Goal: Transaction & Acquisition: Purchase product/service

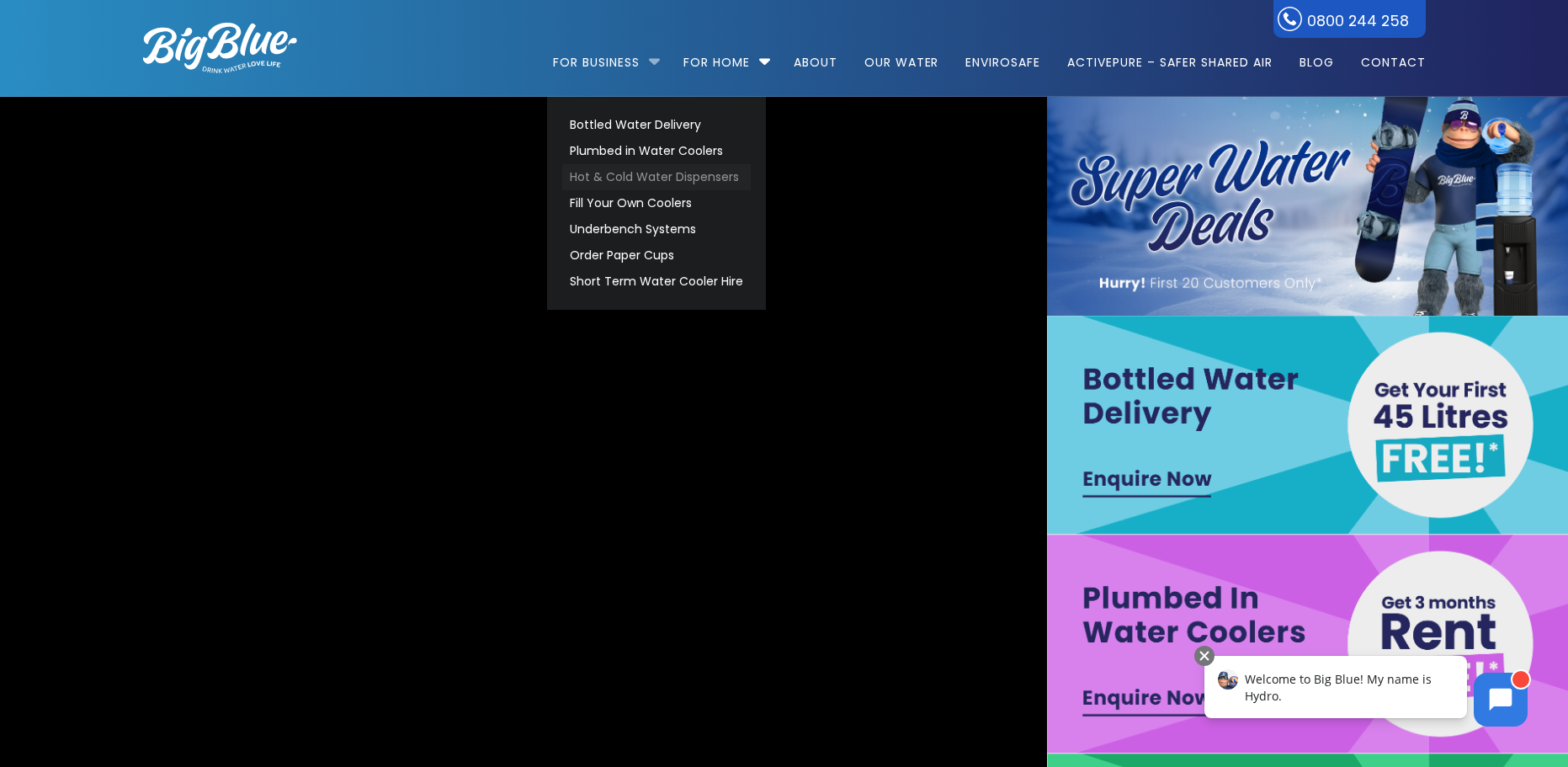
click at [697, 176] on link "Hot & Cold Water Dispensers" at bounding box center [656, 177] width 189 height 26
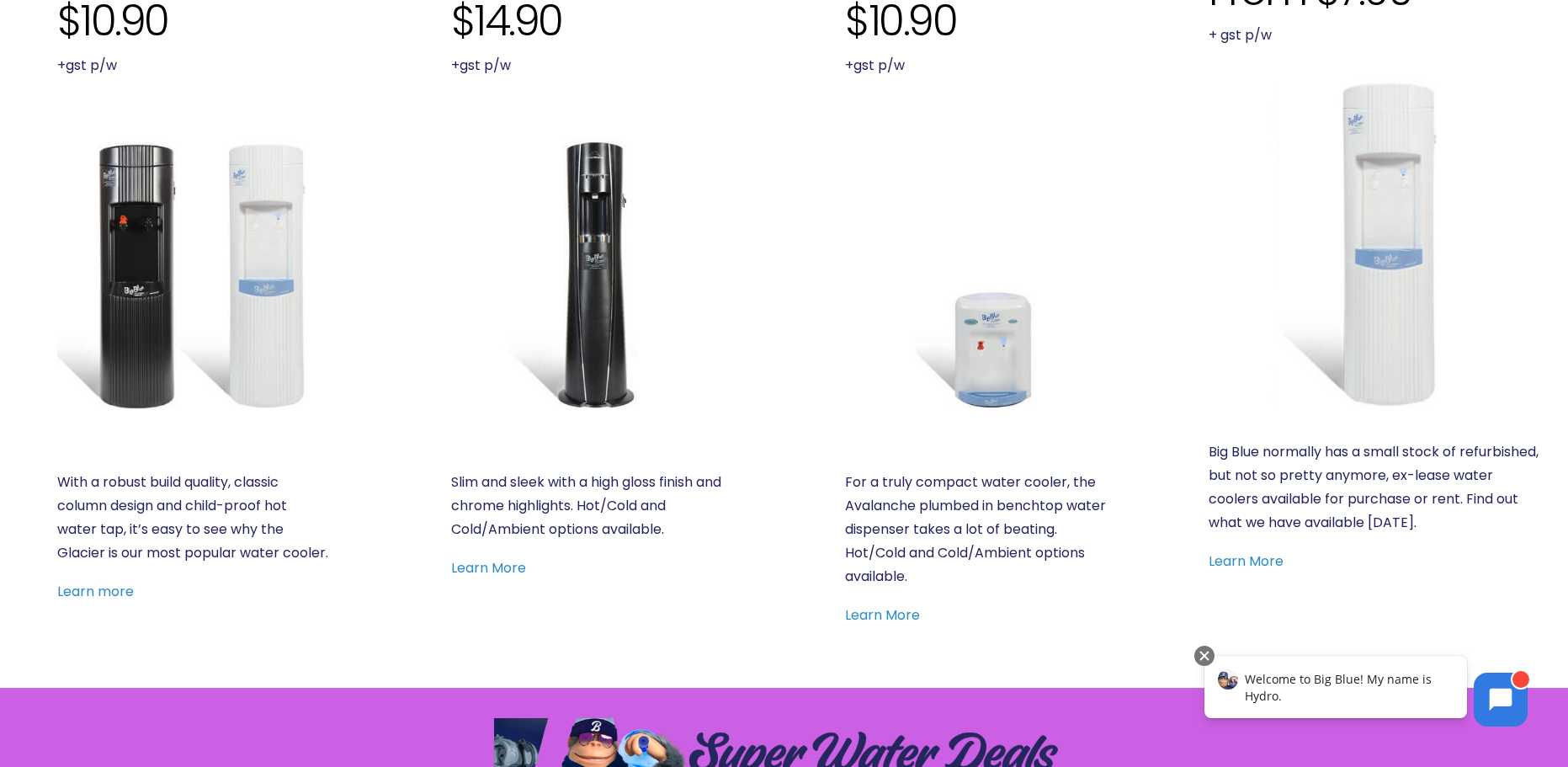
scroll to position [758, 0]
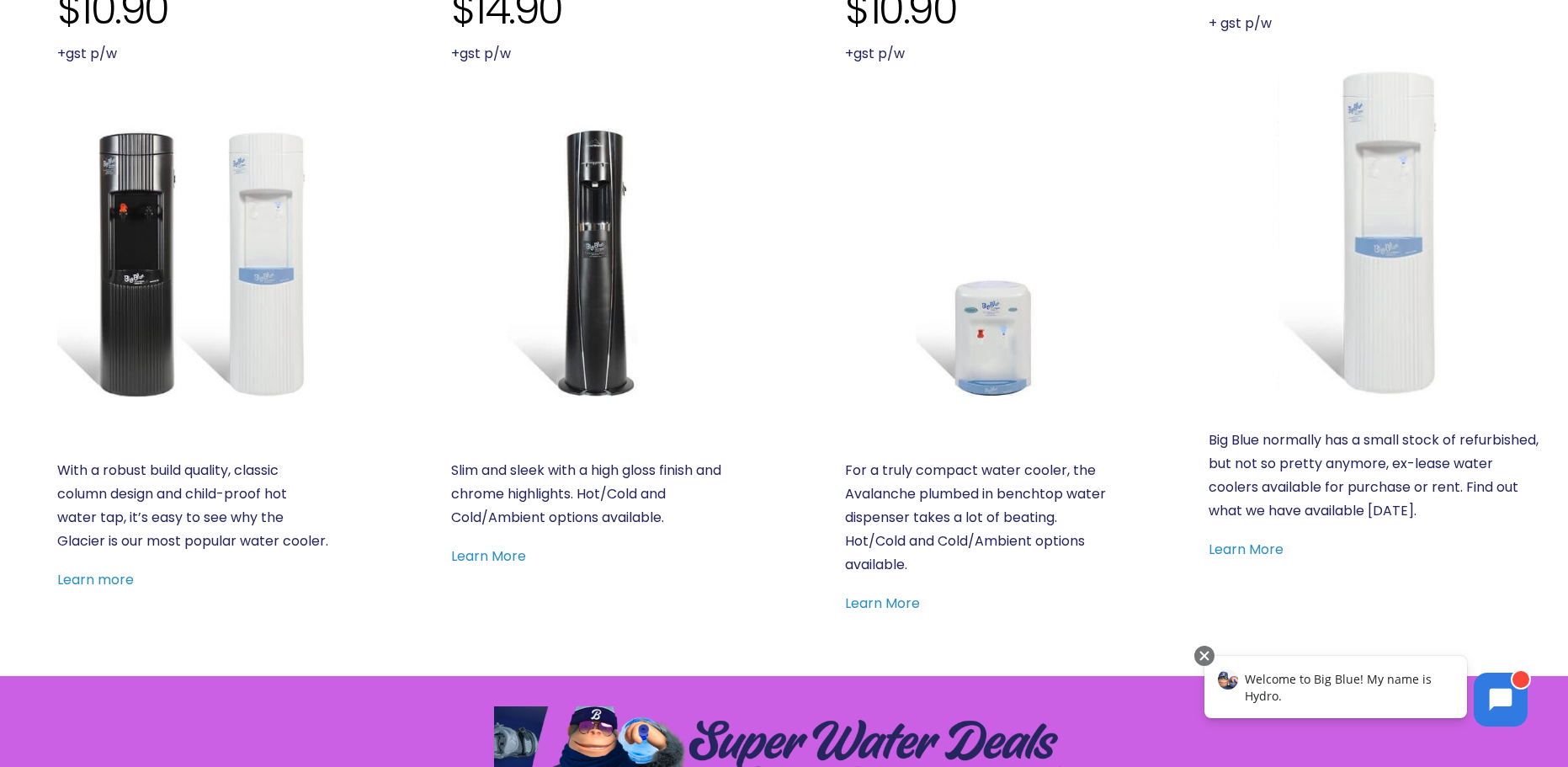
click at [1015, 305] on img at bounding box center [981, 262] width 272 height 272
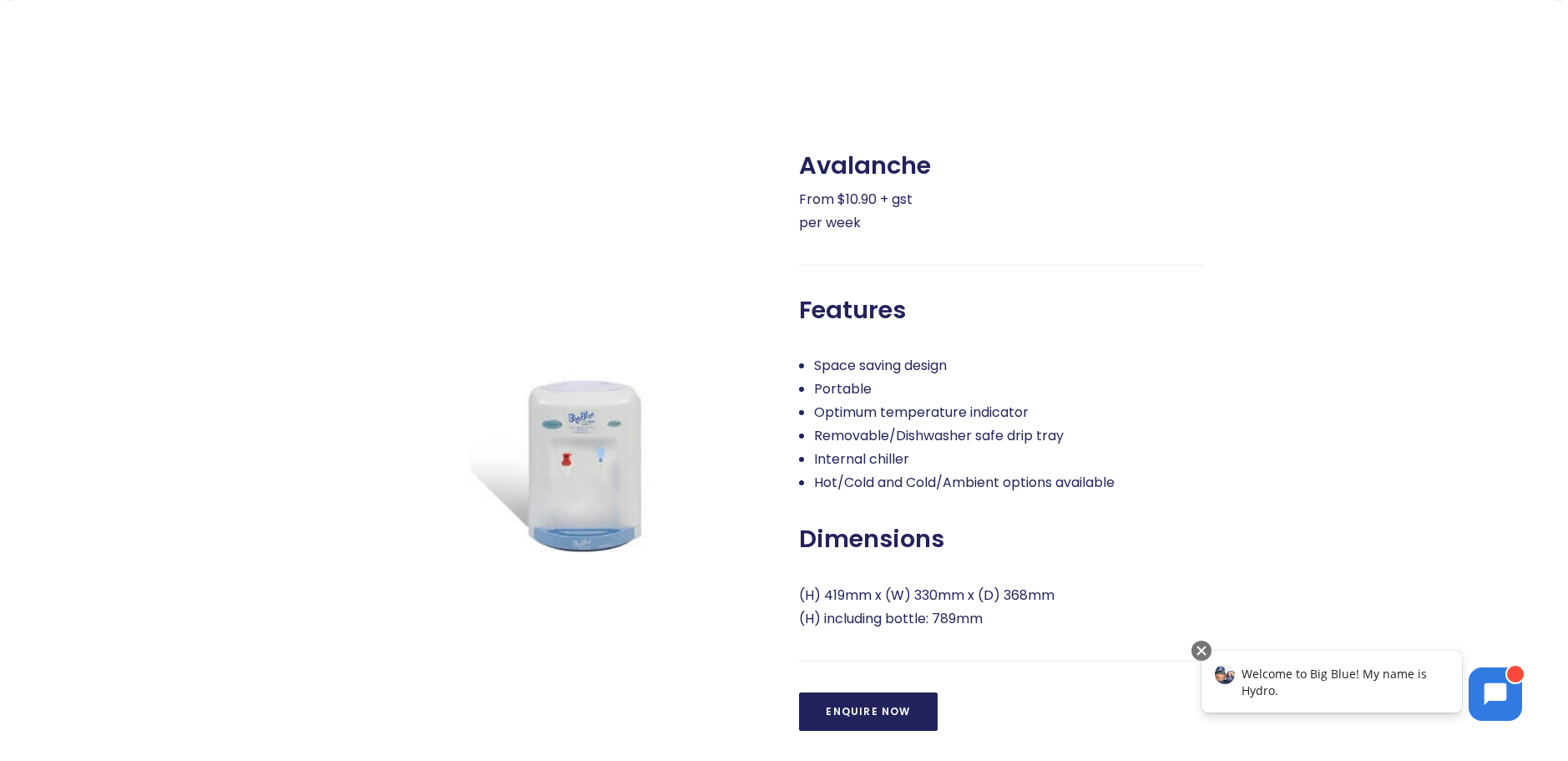
scroll to position [668, 0]
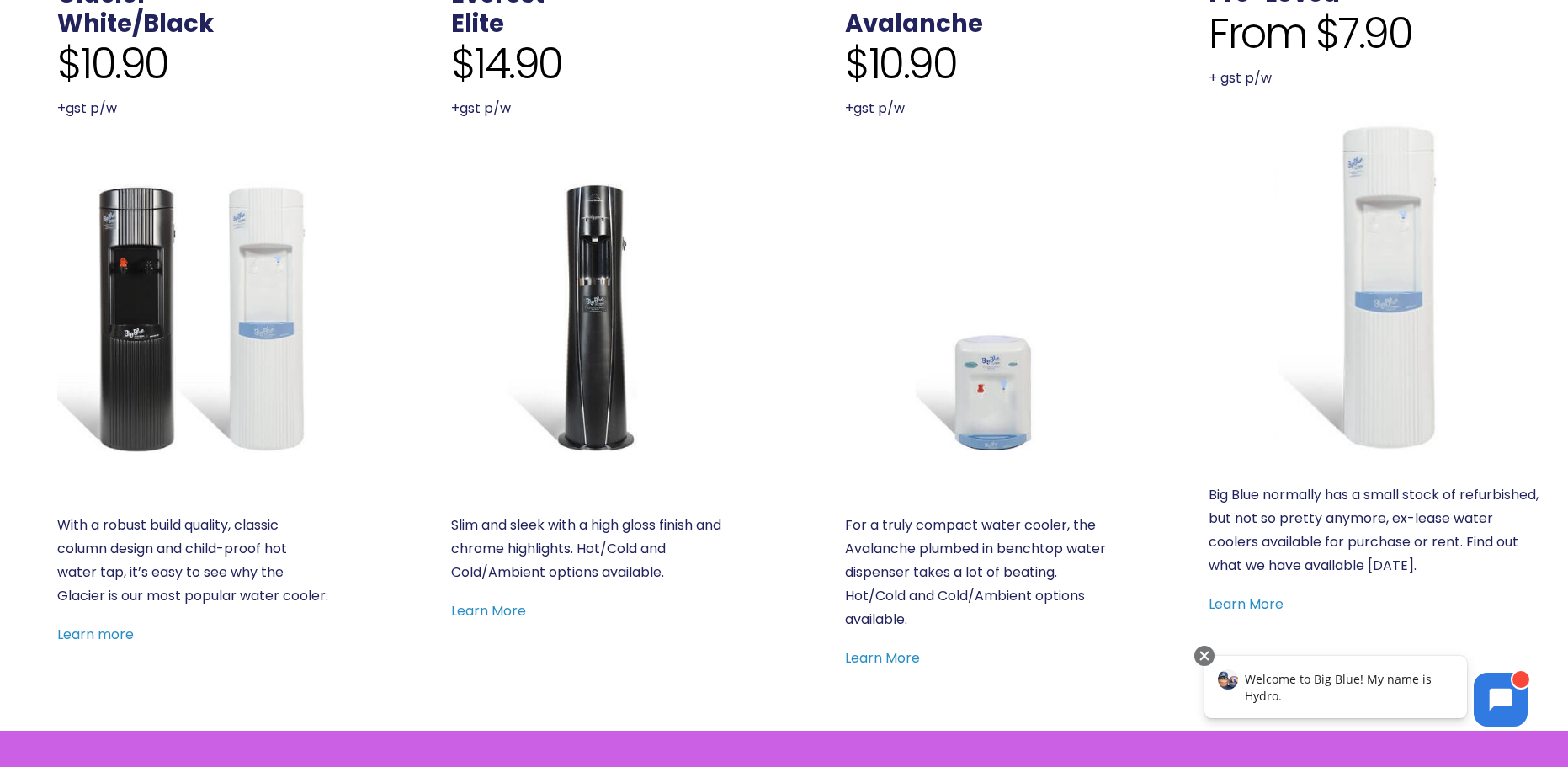
scroll to position [673, 0]
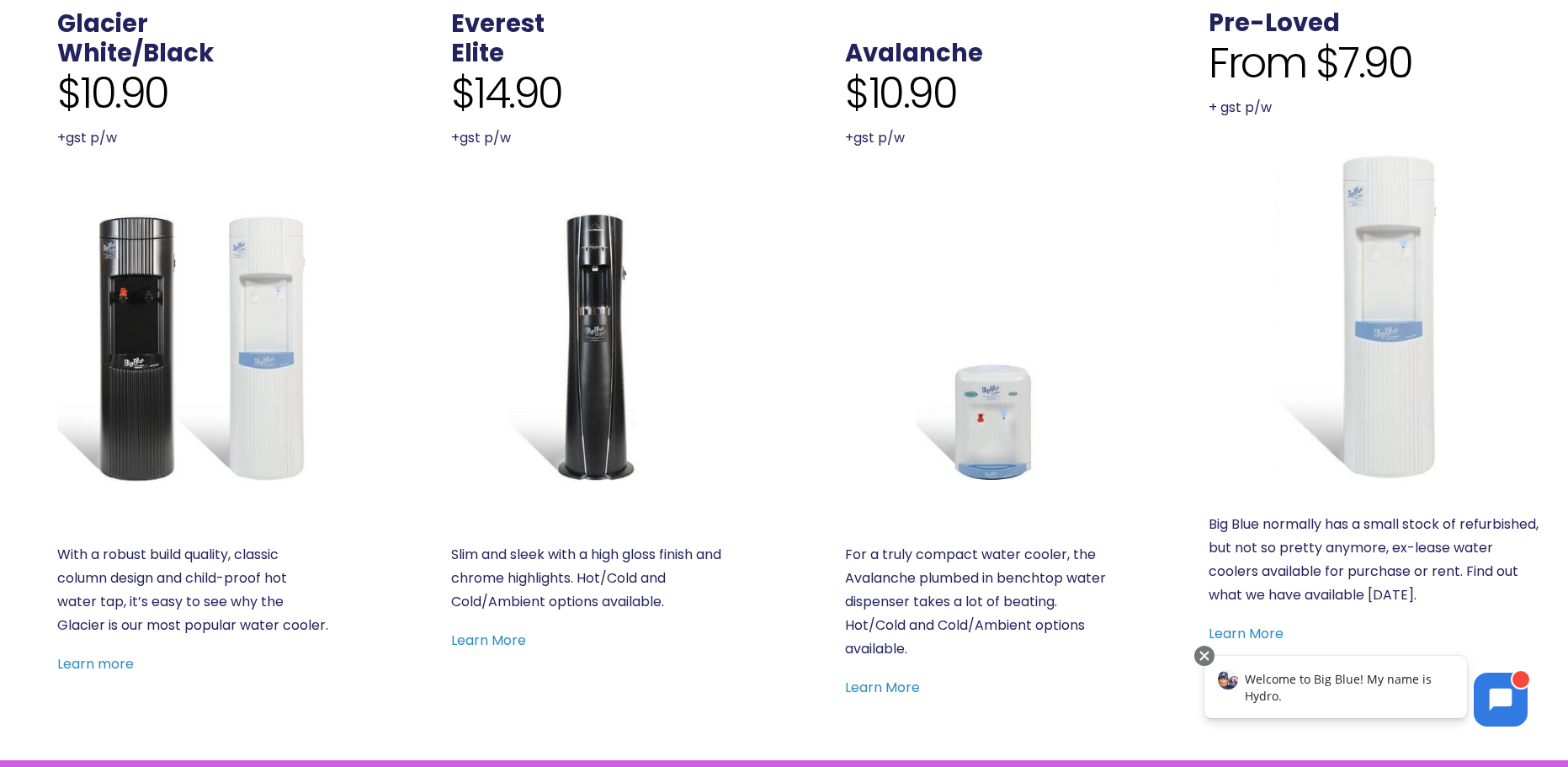
click at [141, 305] on img at bounding box center [193, 346] width 272 height 272
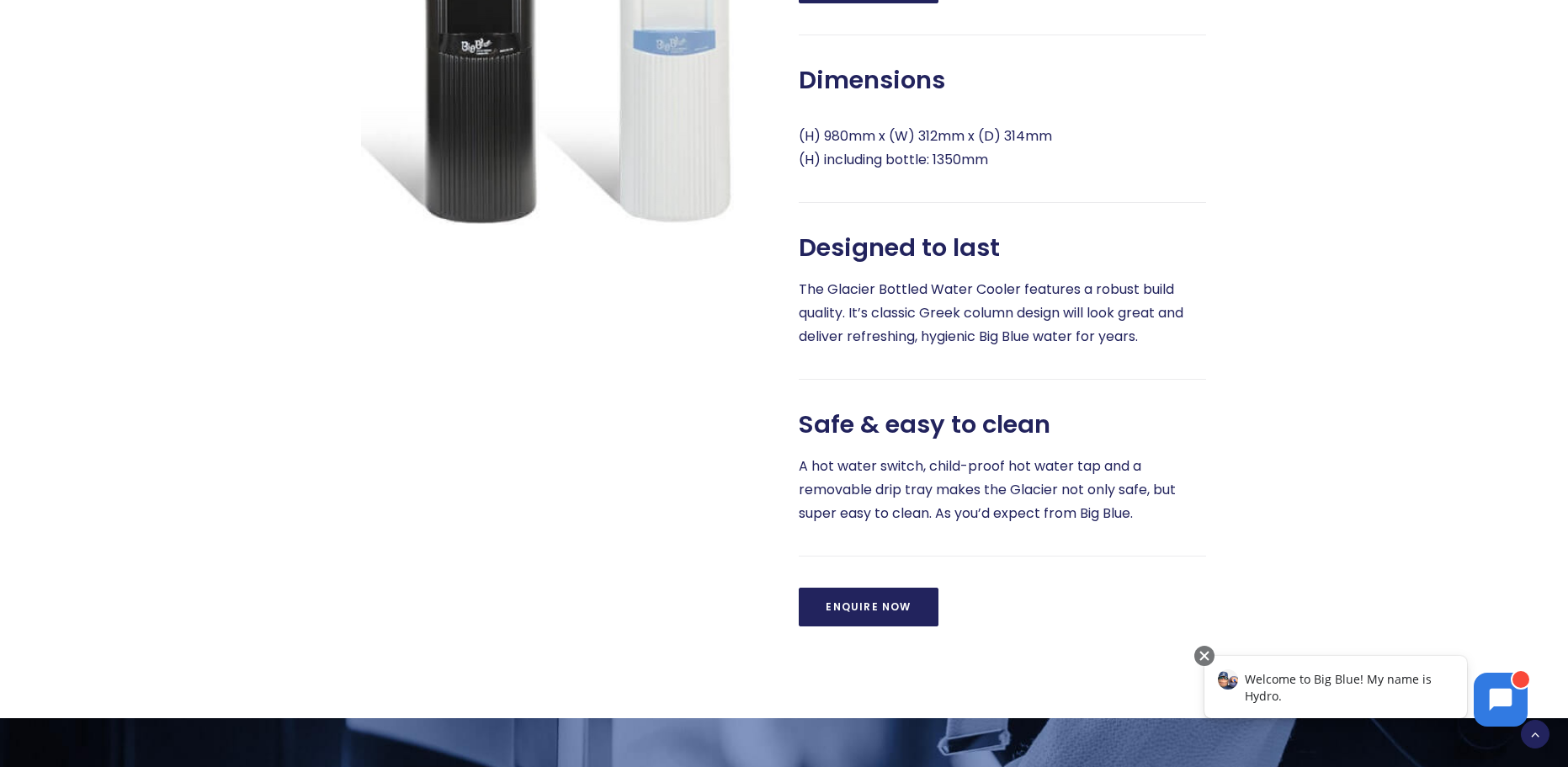
scroll to position [1010, 0]
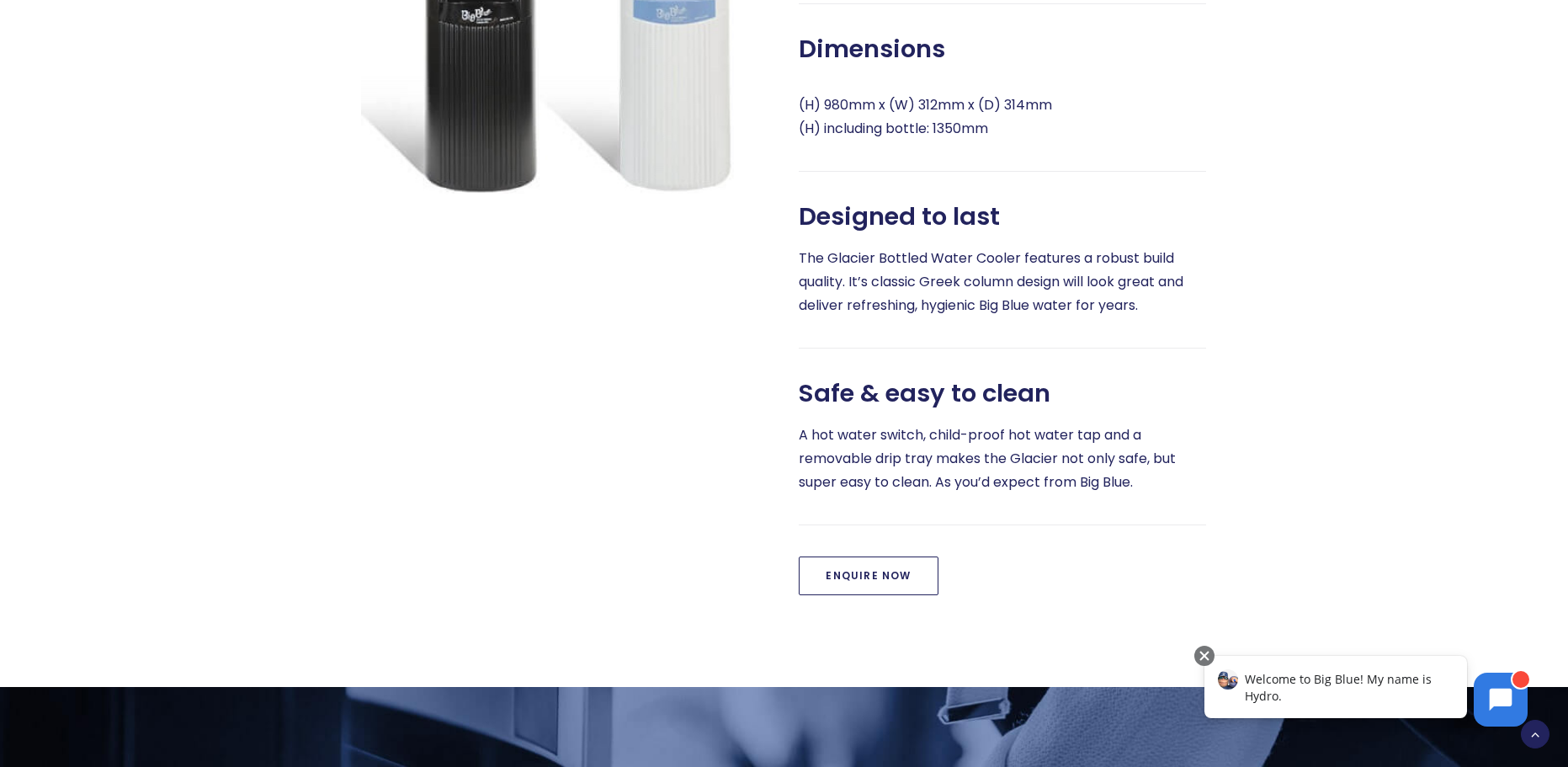
click at [906, 595] on link "Enquire Now" at bounding box center [868, 575] width 138 height 39
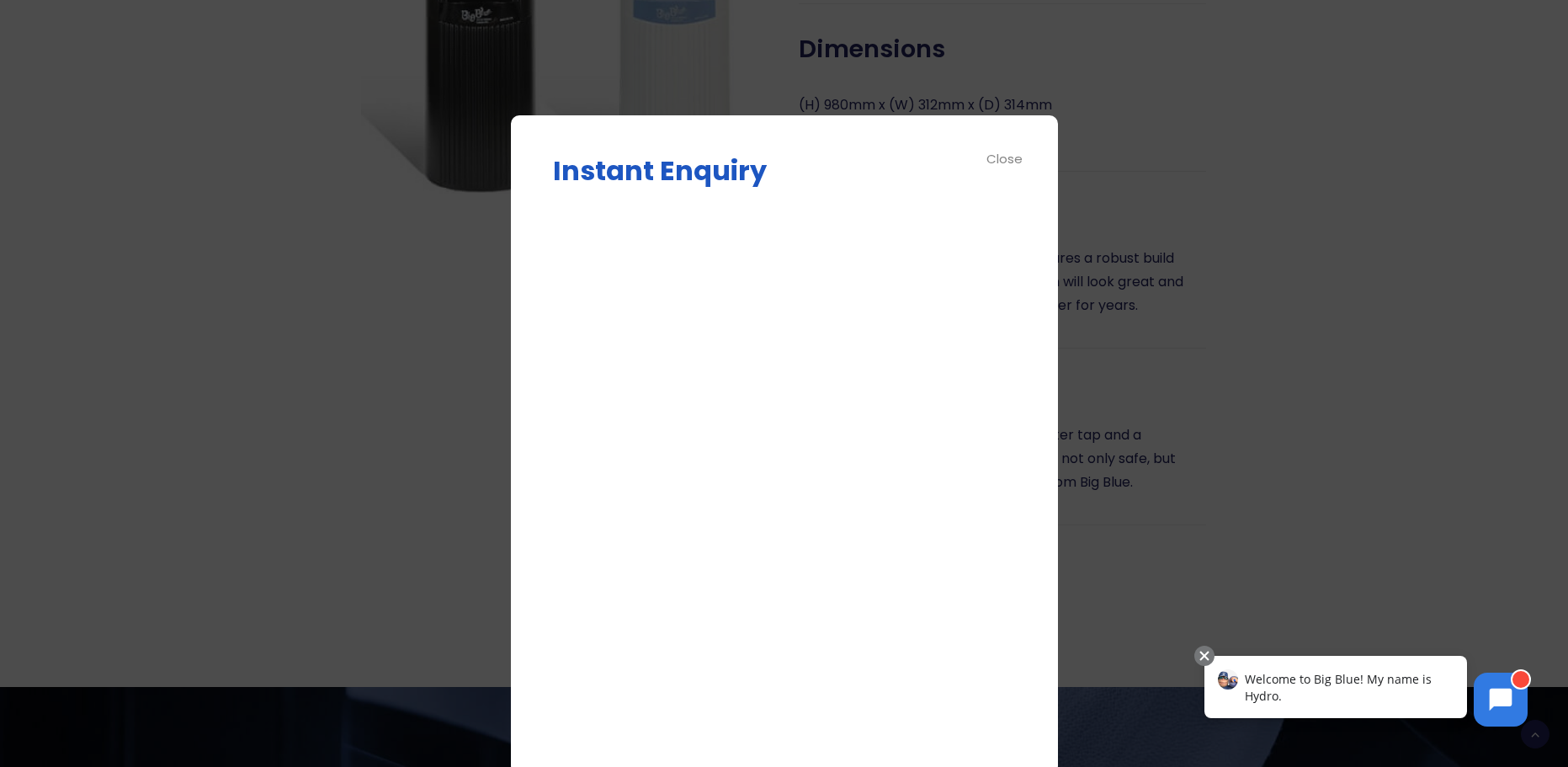
click at [1273, 310] on div at bounding box center [784, 383] width 1568 height 767
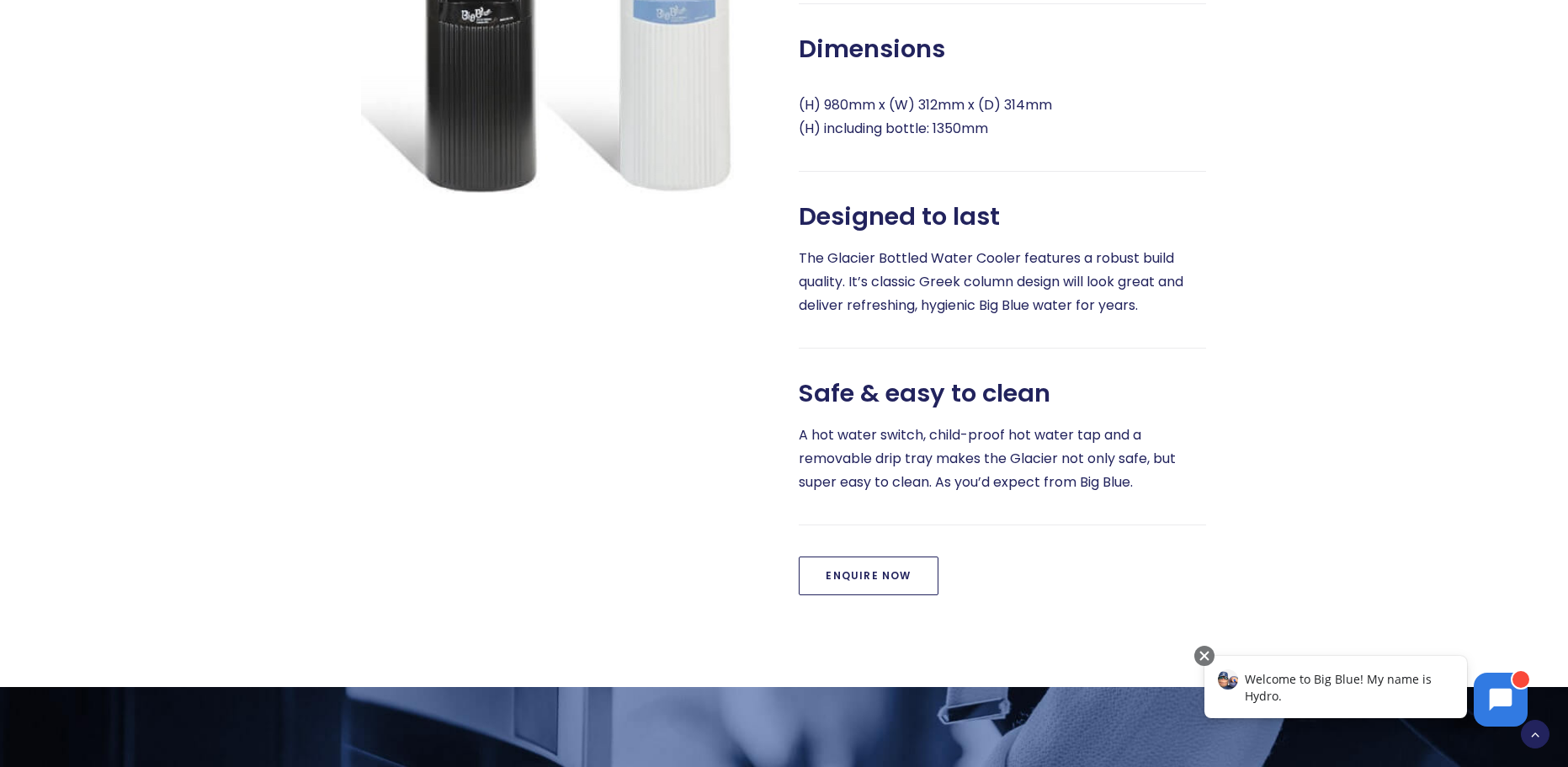
click at [902, 583] on link "Enquire Now" at bounding box center [868, 575] width 138 height 39
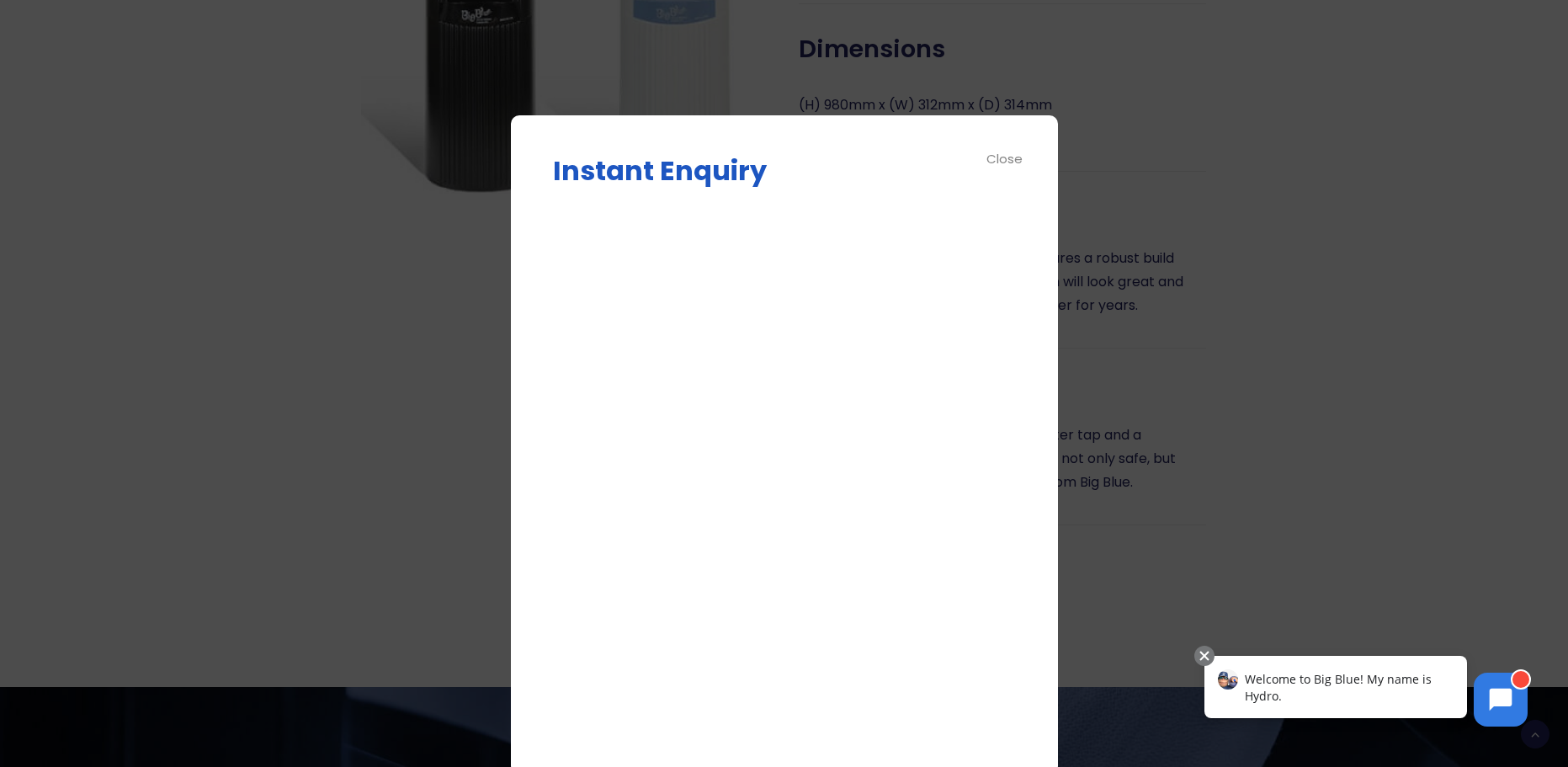
click at [1305, 361] on div at bounding box center [784, 383] width 1568 height 767
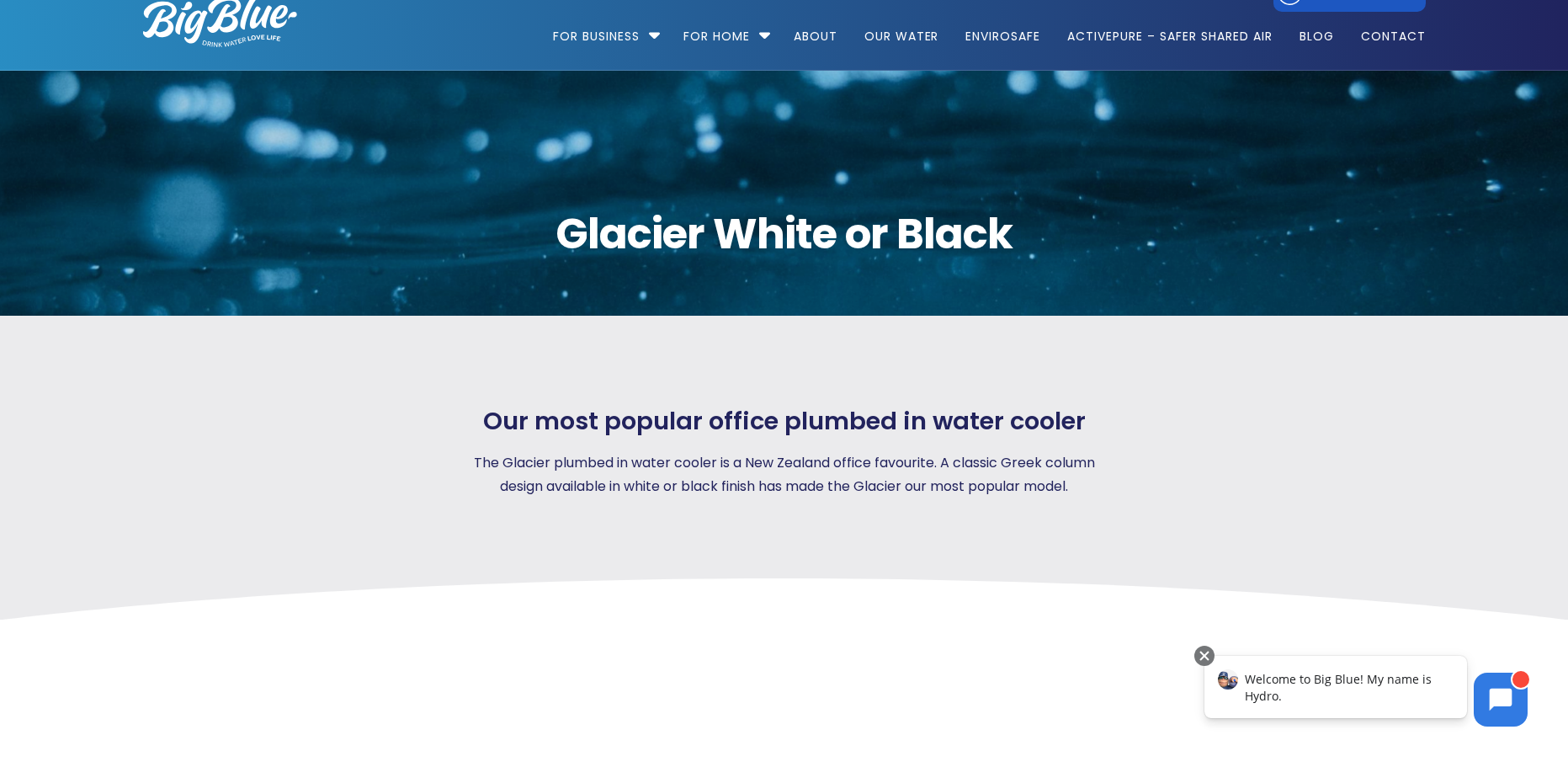
scroll to position [0, 0]
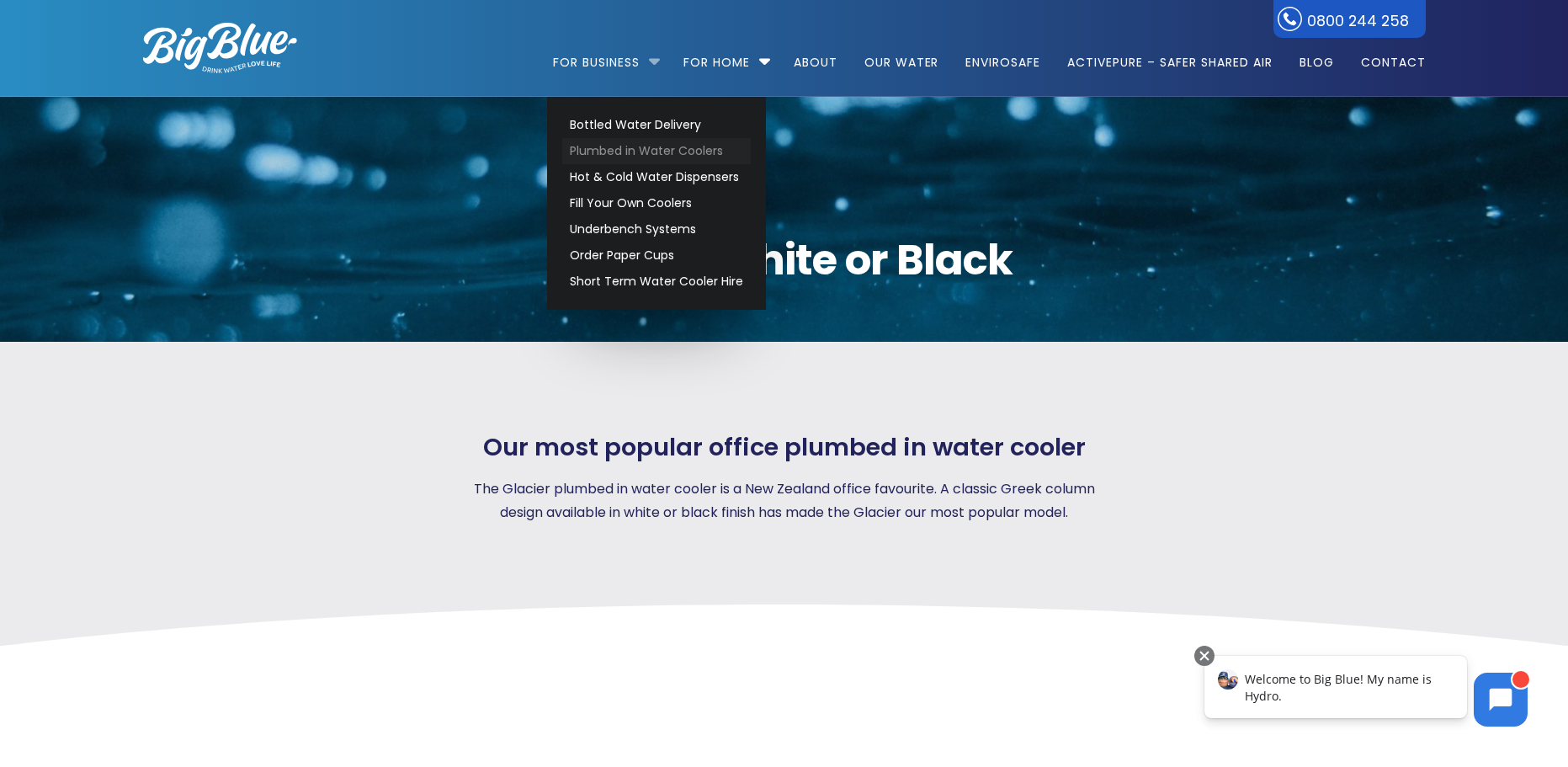
click at [707, 154] on link "Plumbed in Water Coolers" at bounding box center [656, 151] width 189 height 26
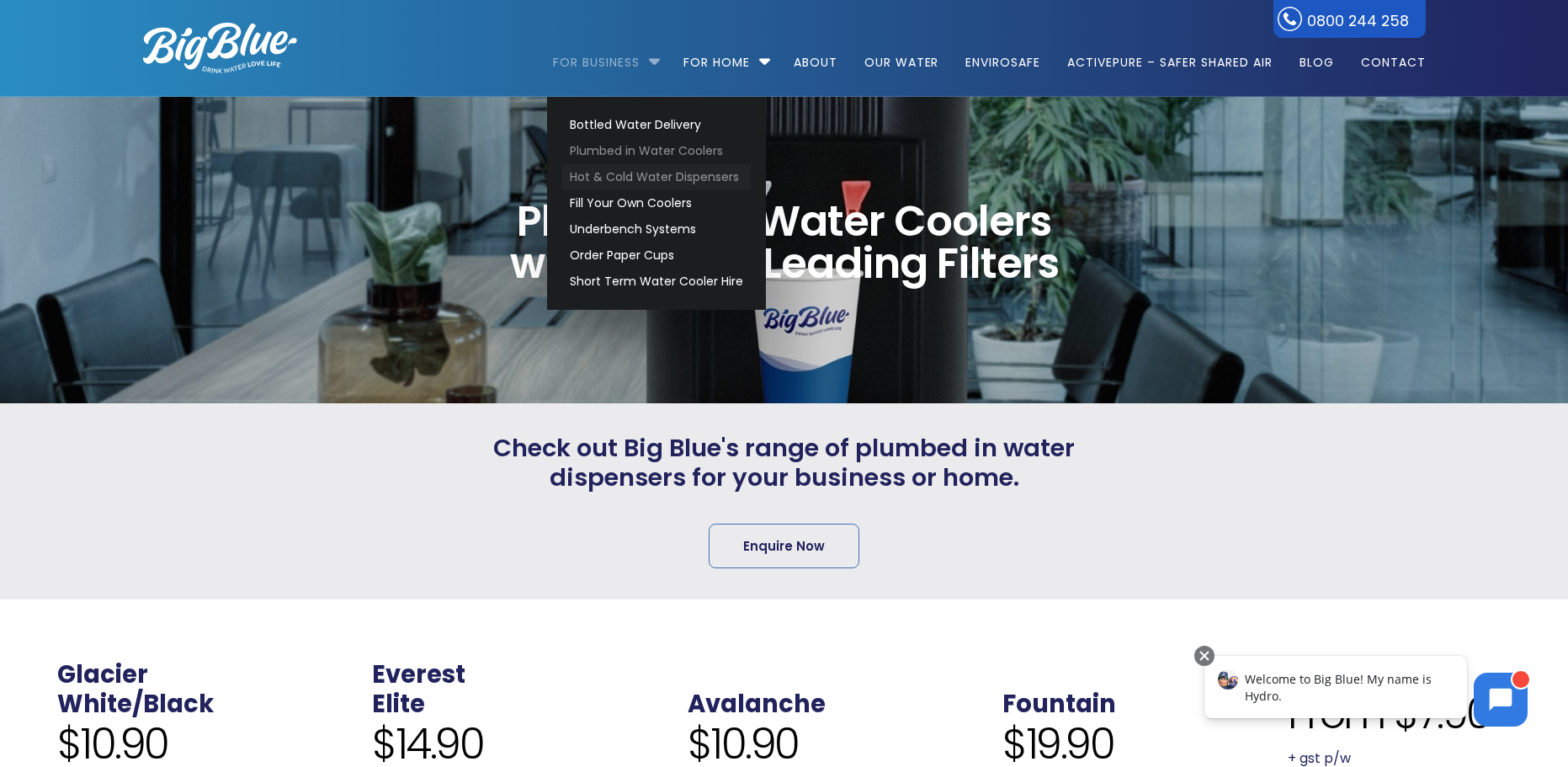
click at [655, 174] on link "Hot & Cold Water Dispensers" at bounding box center [656, 177] width 189 height 26
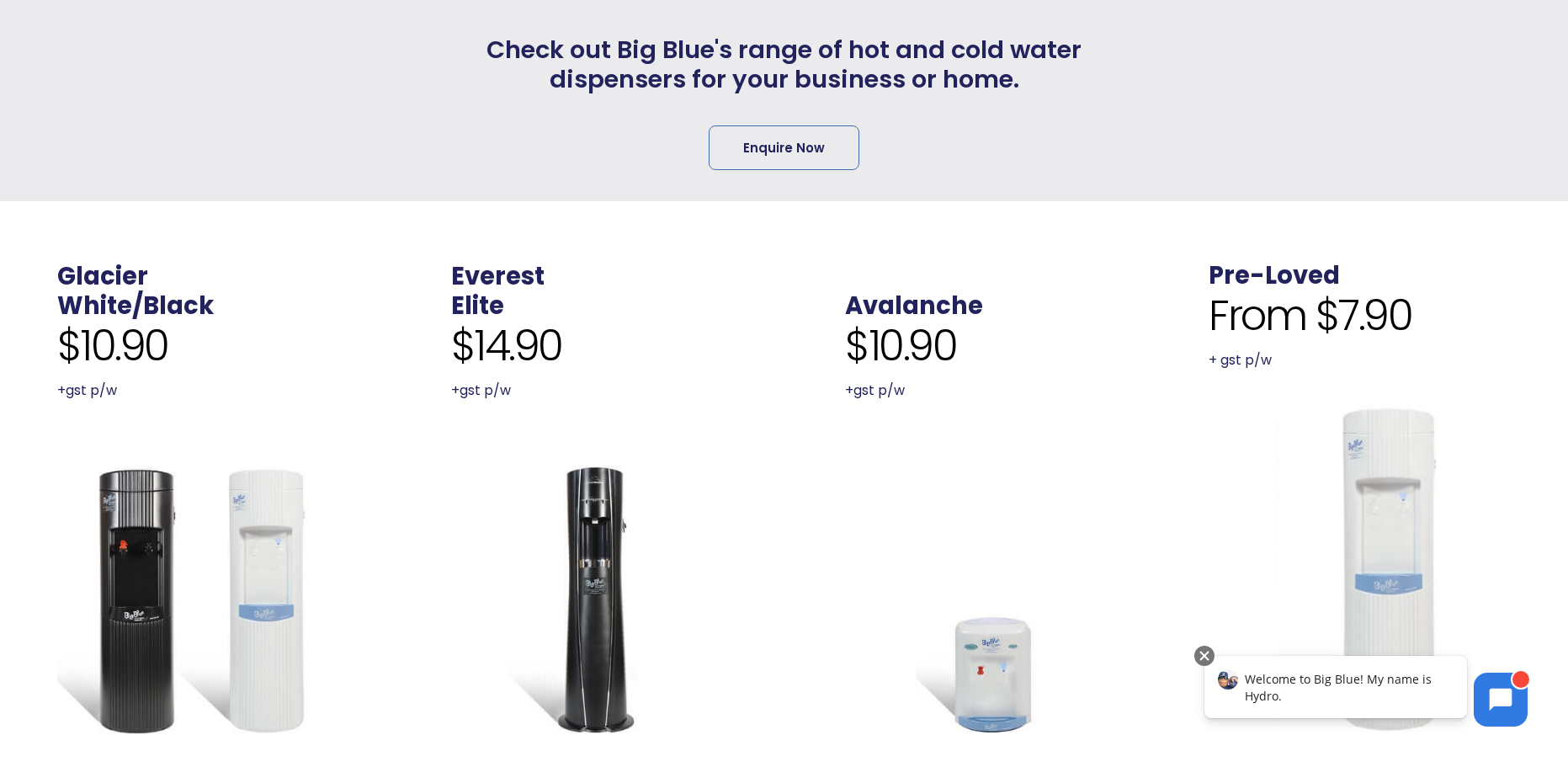
scroll to position [673, 0]
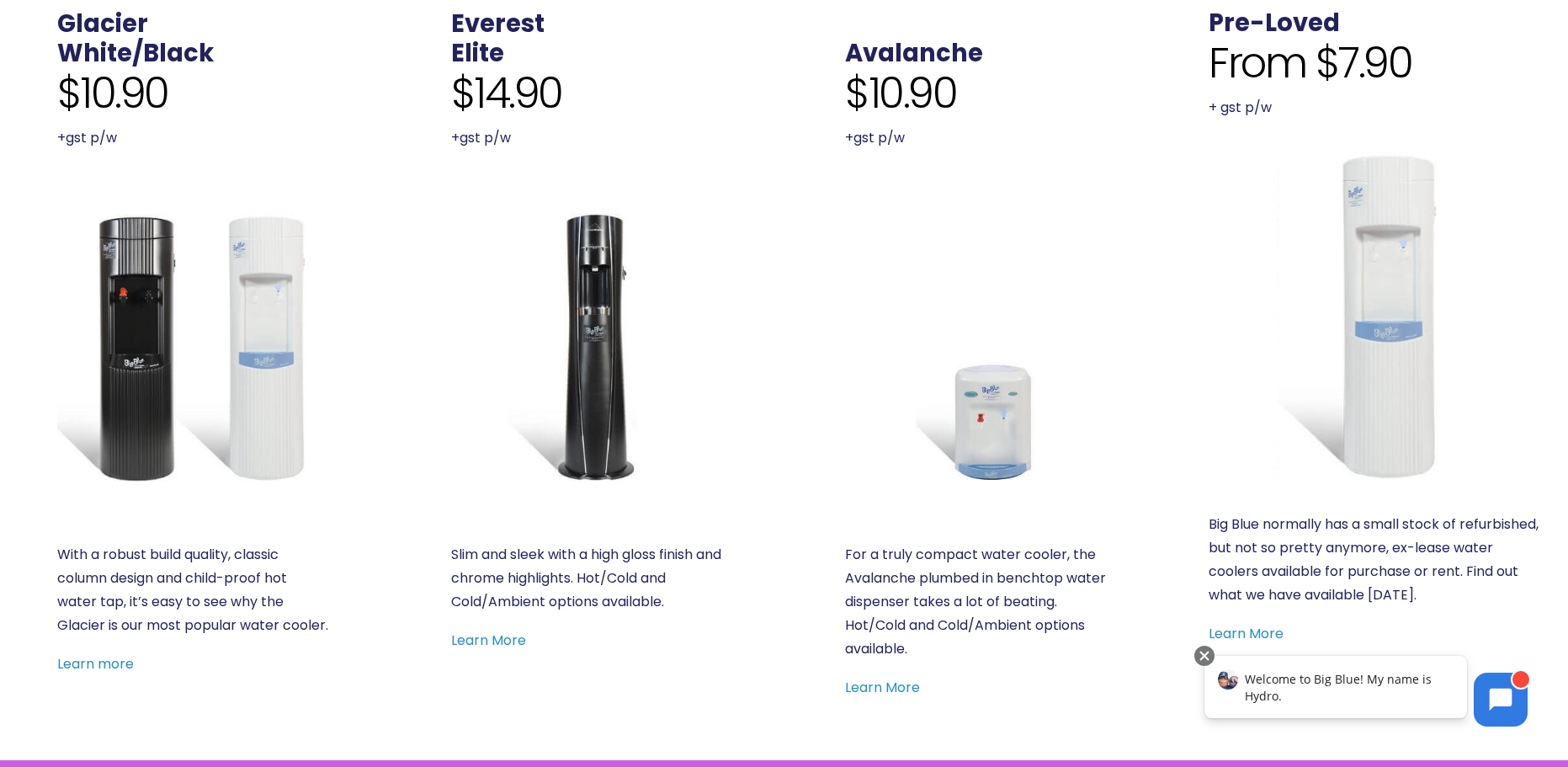
click at [178, 347] on img at bounding box center [193, 346] width 272 height 272
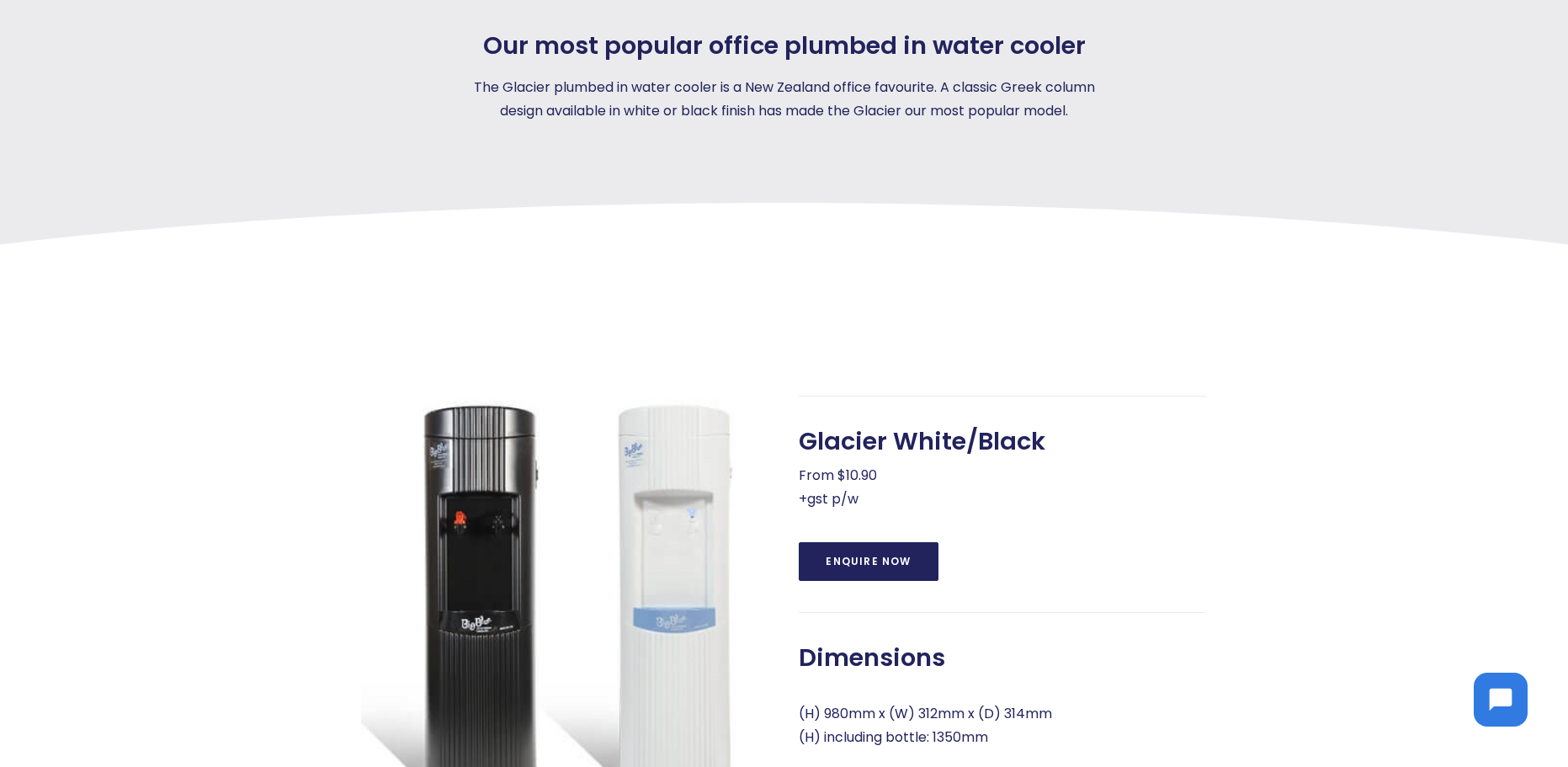
scroll to position [589, 0]
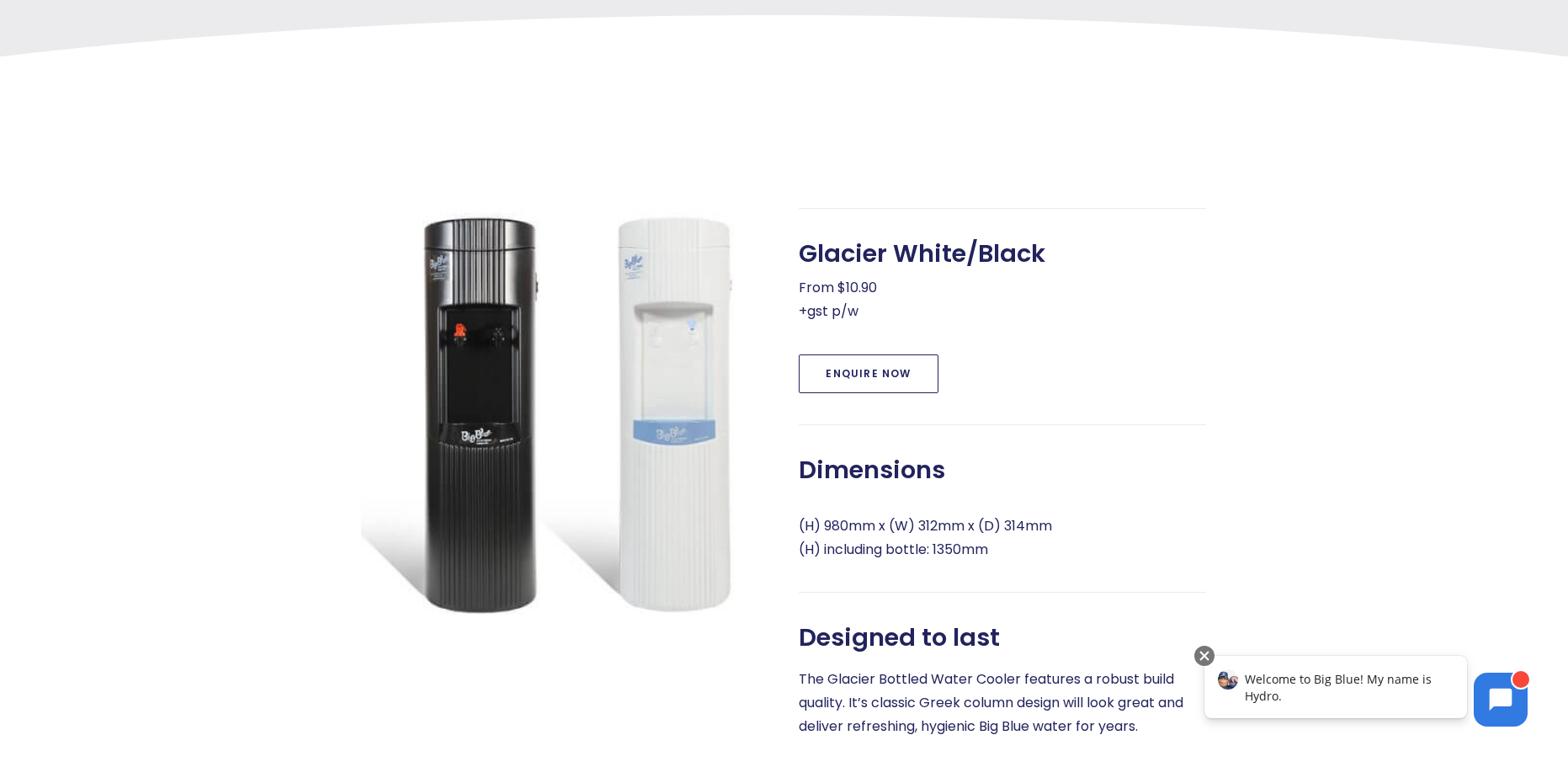
click at [879, 389] on link "Enquire Now" at bounding box center [868, 373] width 138 height 39
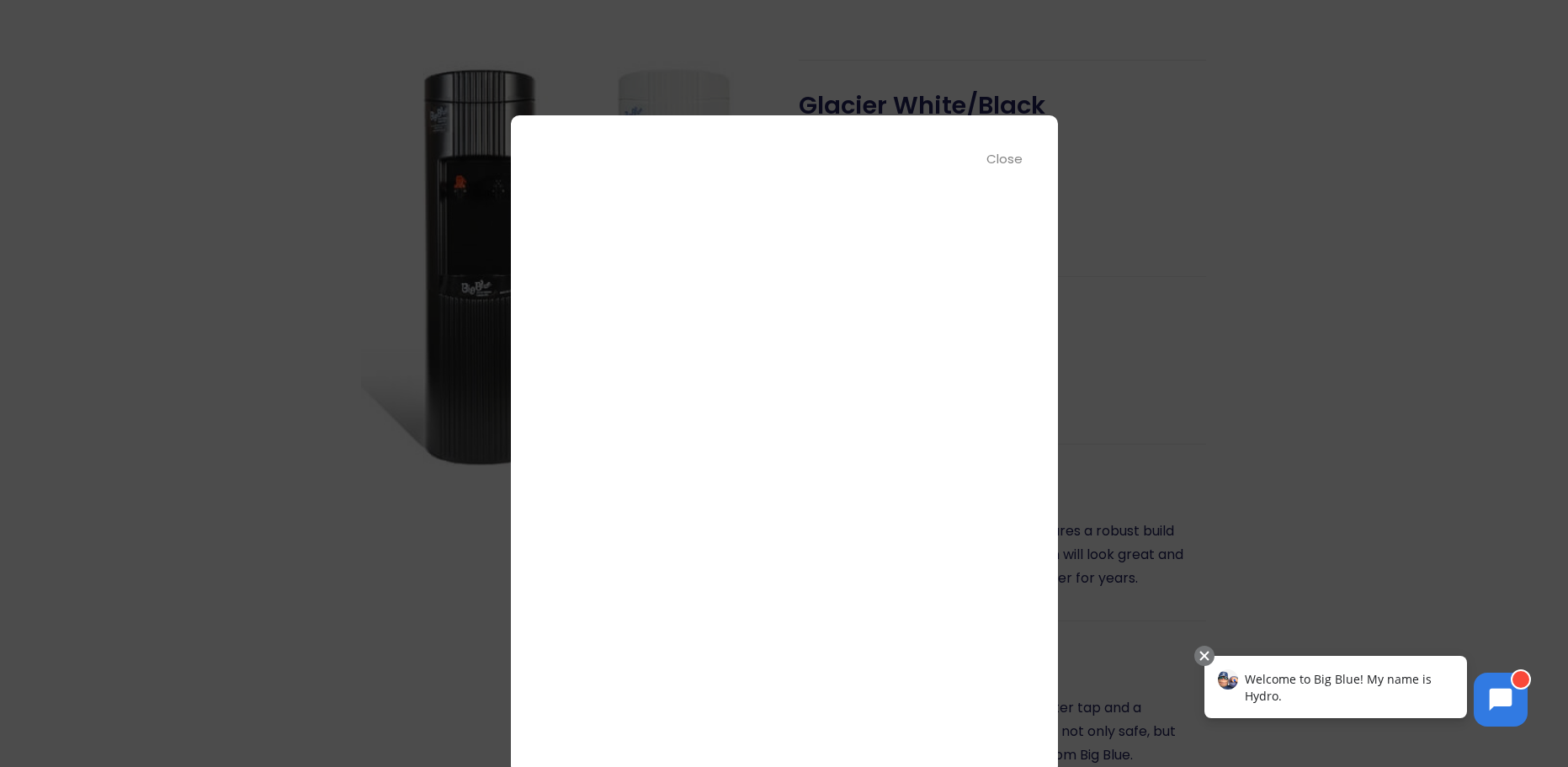
scroll to position [758, 0]
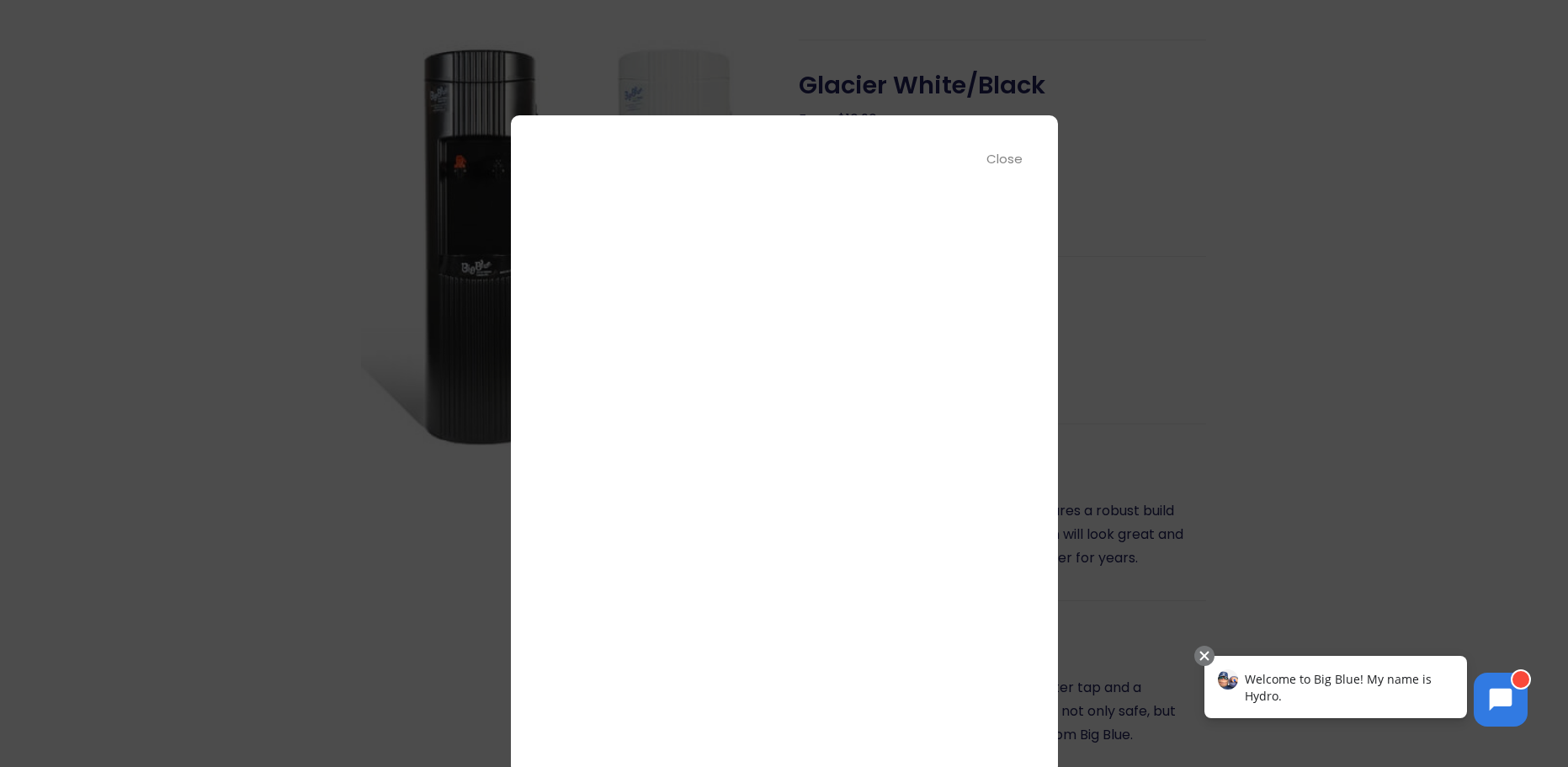
click at [1003, 160] on div "Close" at bounding box center [1005, 159] width 38 height 20
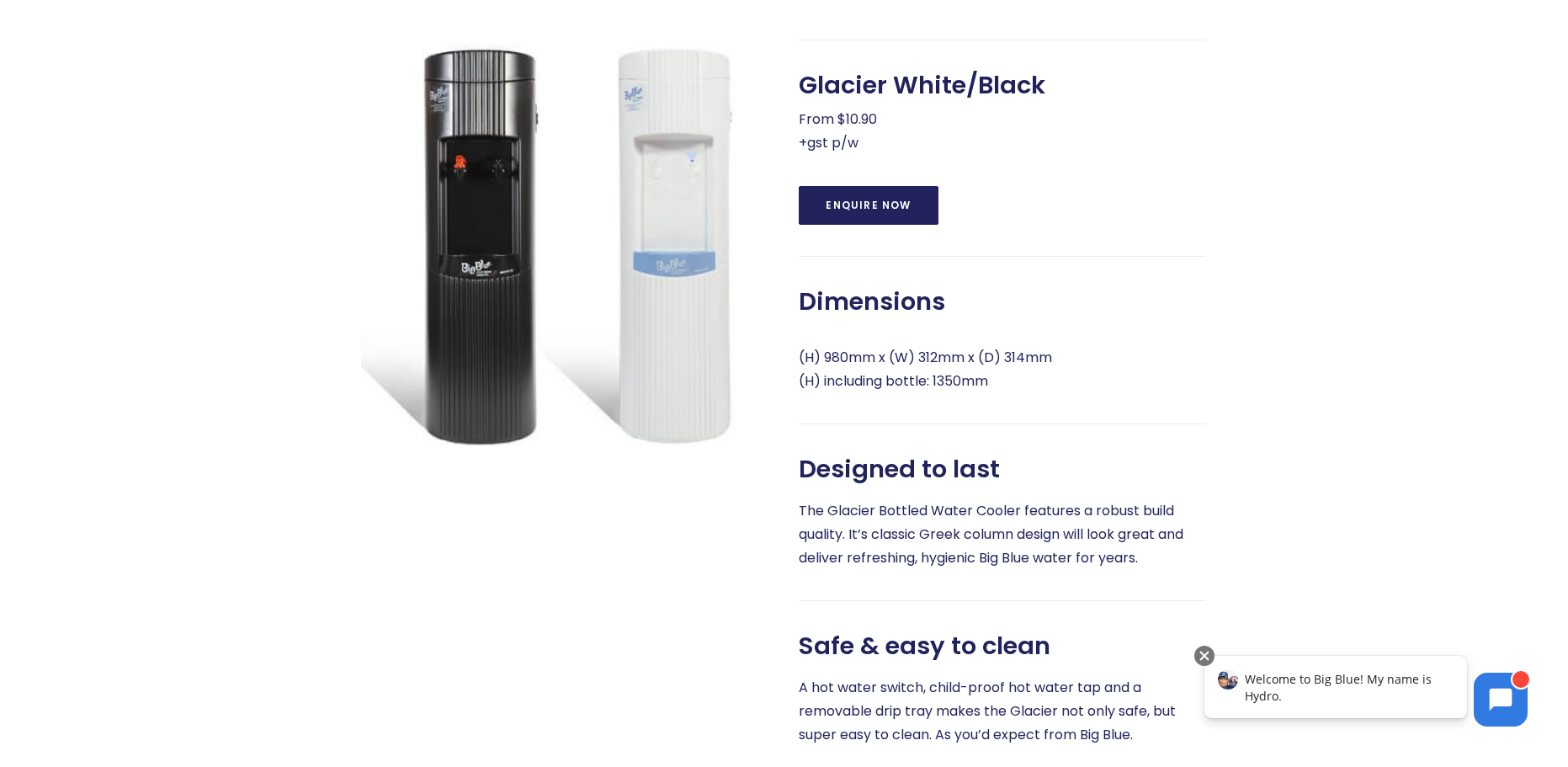
click at [1253, 221] on div at bounding box center [1315, 444] width 218 height 809
